Goal: Task Accomplishment & Management: Complete application form

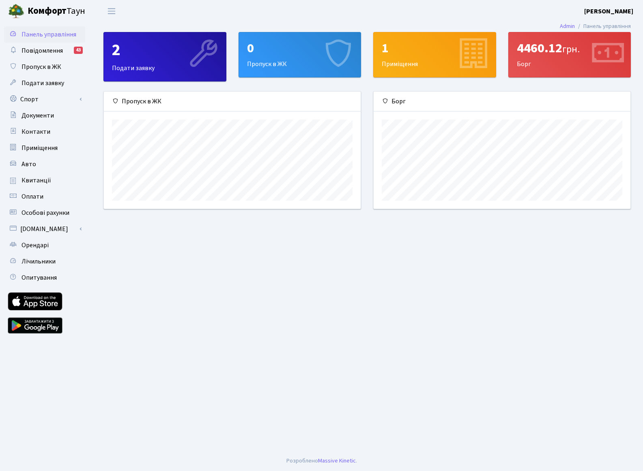
scroll to position [117, 257]
click at [49, 101] on link "Спорт" at bounding box center [44, 99] width 81 height 16
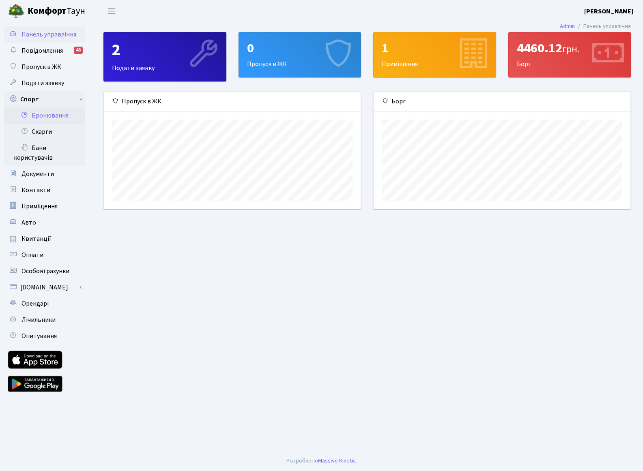
click at [52, 114] on link "Бронювання" at bounding box center [44, 115] width 81 height 16
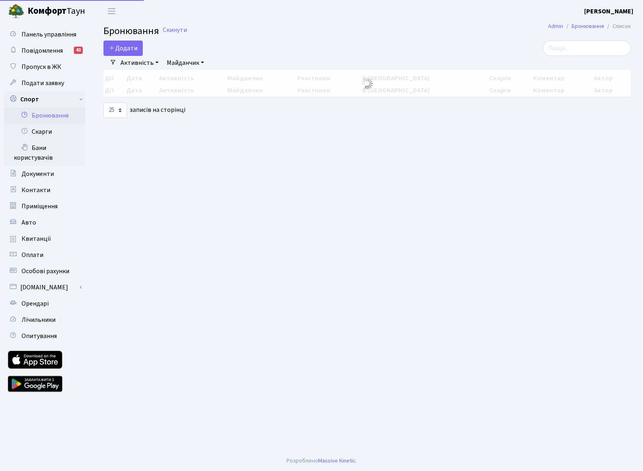
select select "25"
click at [124, 44] on button "Додати" at bounding box center [122, 48] width 39 height 15
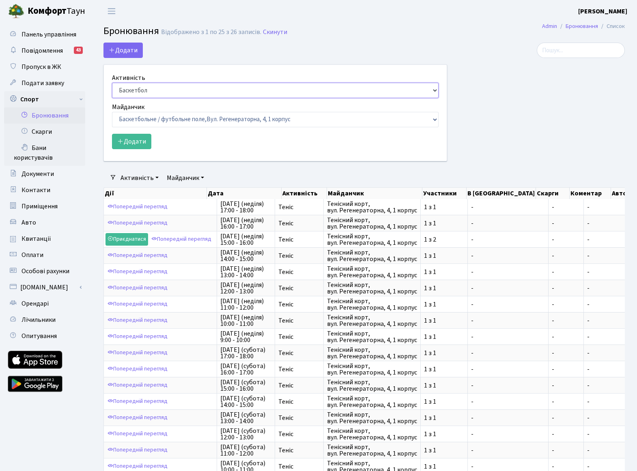
click at [133, 90] on select "Баскетбол Волейбол Йога Катання на роликах Настільний теніс Теніс Футбол Фітнес" at bounding box center [275, 90] width 327 height 15
select select "1"
click at [112, 83] on select "Баскетбол Волейбол Йога Катання на роликах Настільний теніс Теніс Футбол Фітнес" at bounding box center [275, 90] width 327 height 15
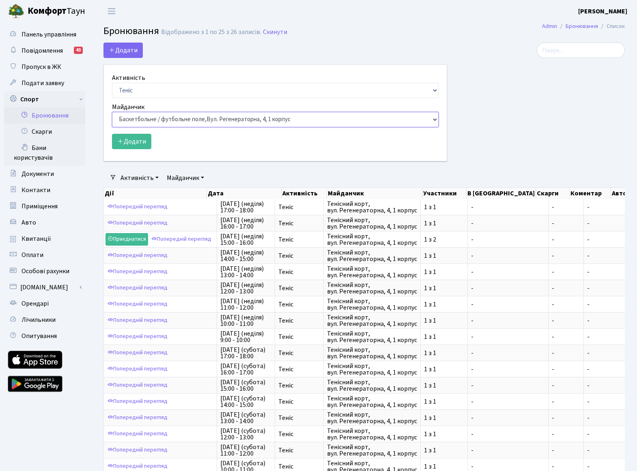
click at [143, 121] on select "Баскетбольне / футбольне поле, Вул. Регенераторна, 4, 1 корпус Баскетбольне пол…" at bounding box center [275, 119] width 327 height 15
select select "1"
click at [112, 112] on select "Баскетбольне / футбольне поле, Вул. Регенераторна, 4, 1 корпус Баскетбольне пол…" at bounding box center [275, 119] width 327 height 15
click at [133, 146] on button "Додати" at bounding box center [131, 141] width 39 height 15
